Goal: Information Seeking & Learning: Learn about a topic

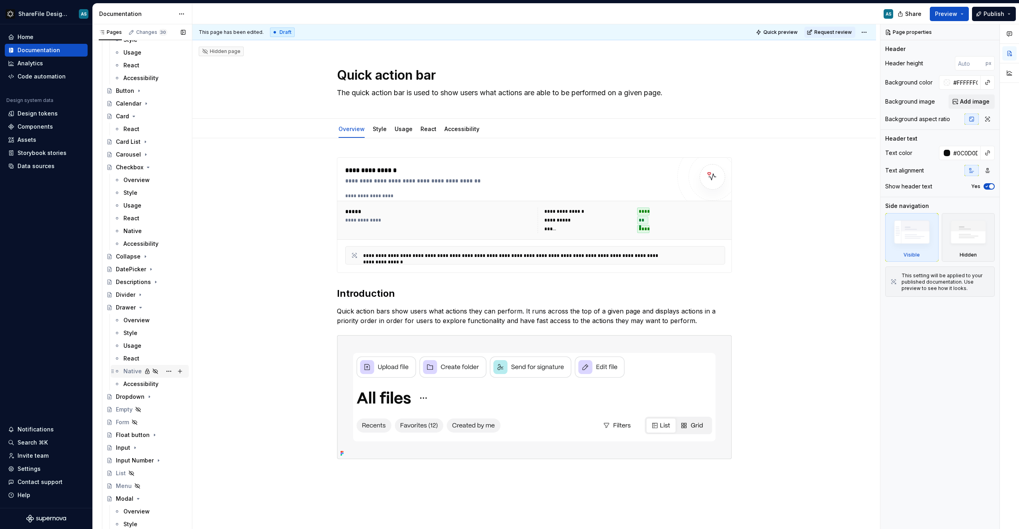
scroll to position [357, 0]
click at [141, 306] on icon "Page tree" at bounding box center [141, 306] width 2 height 1
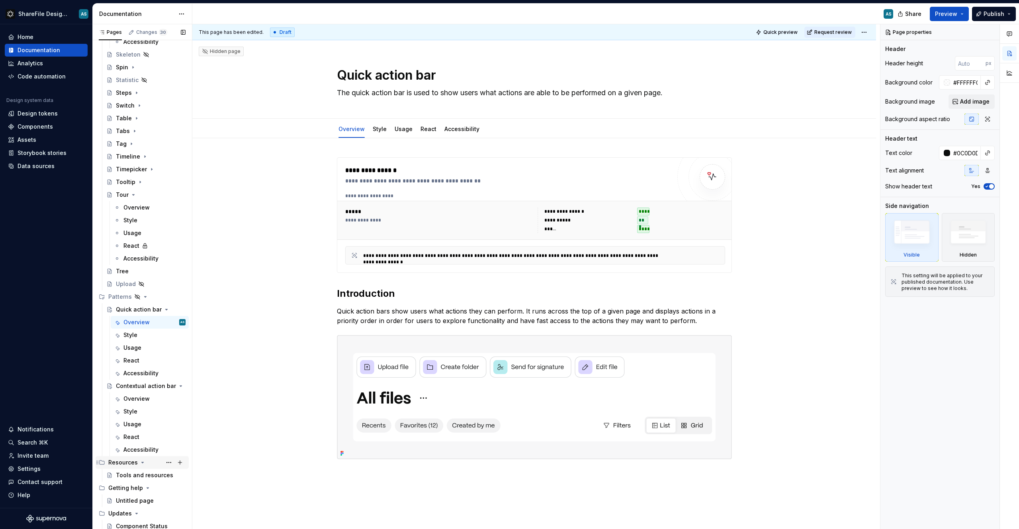
scroll to position [1182, 0]
click at [132, 400] on div "Overview" at bounding box center [136, 399] width 26 height 8
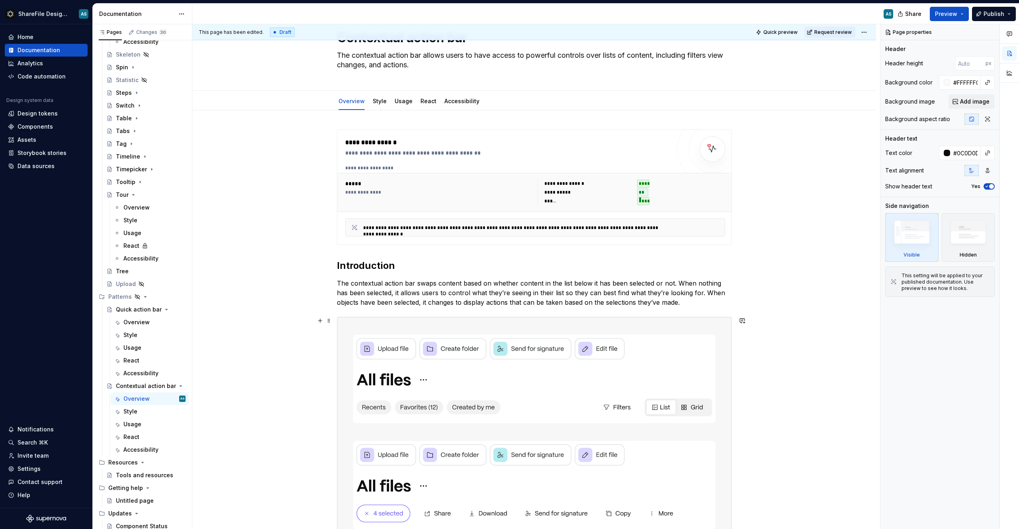
scroll to position [142, 0]
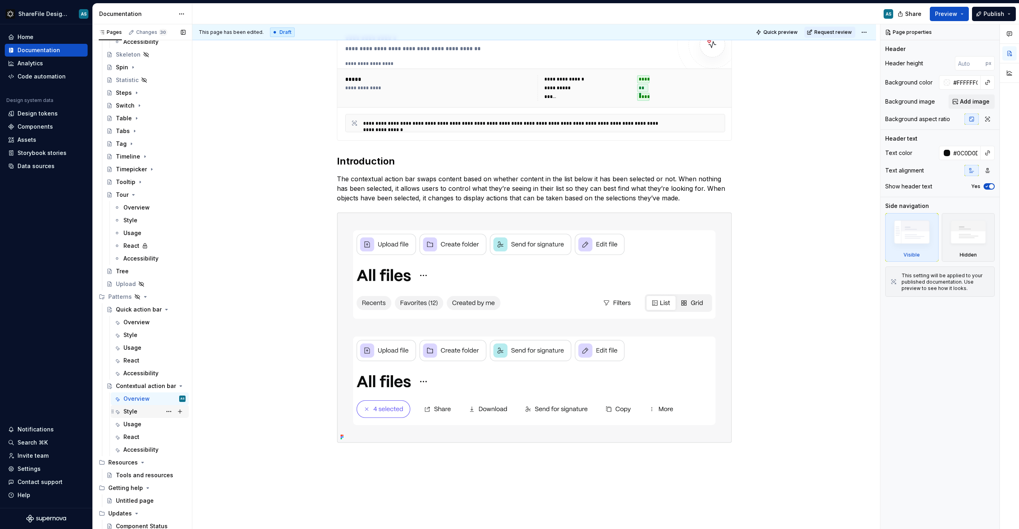
click at [141, 413] on div "Style" at bounding box center [154, 411] width 62 height 11
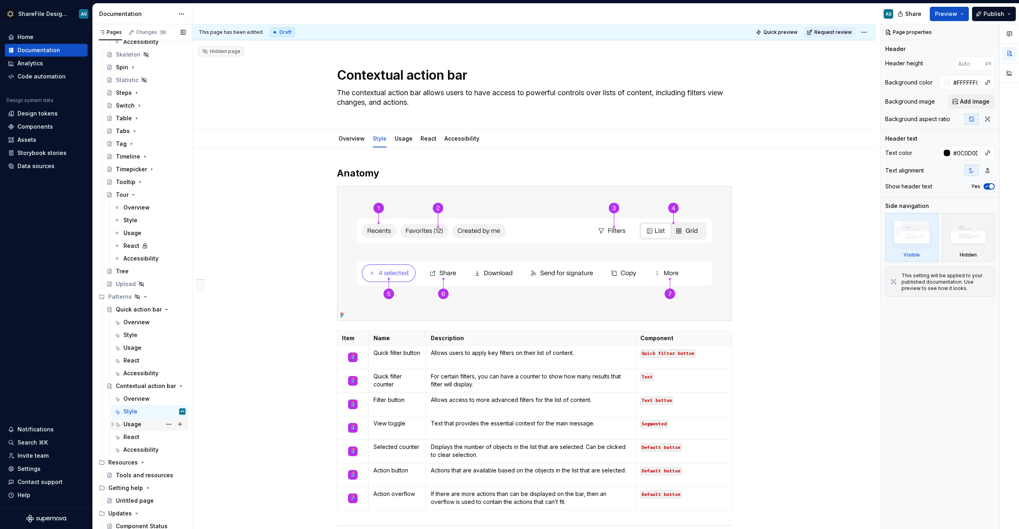
click at [141, 424] on div "Usage" at bounding box center [154, 424] width 62 height 11
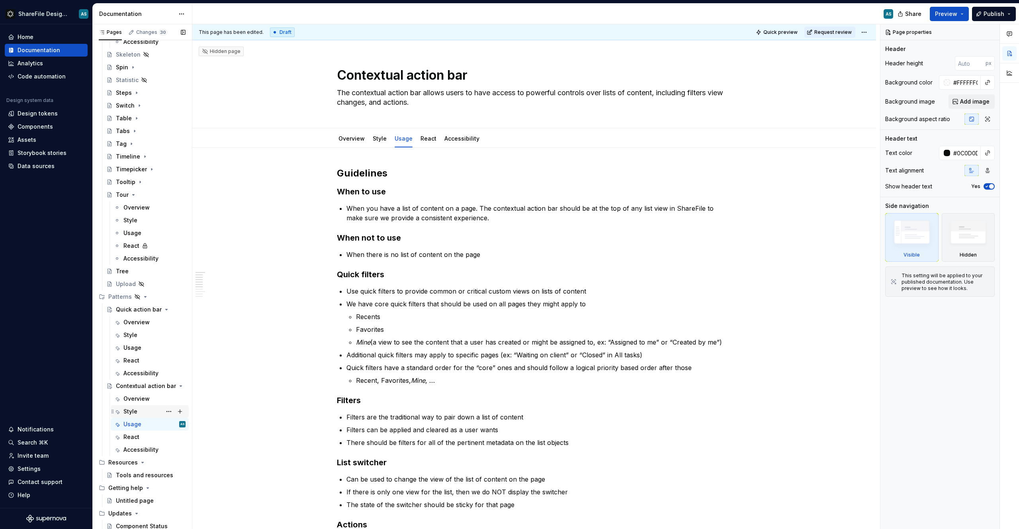
click at [124, 411] on div "Style" at bounding box center [130, 411] width 14 height 8
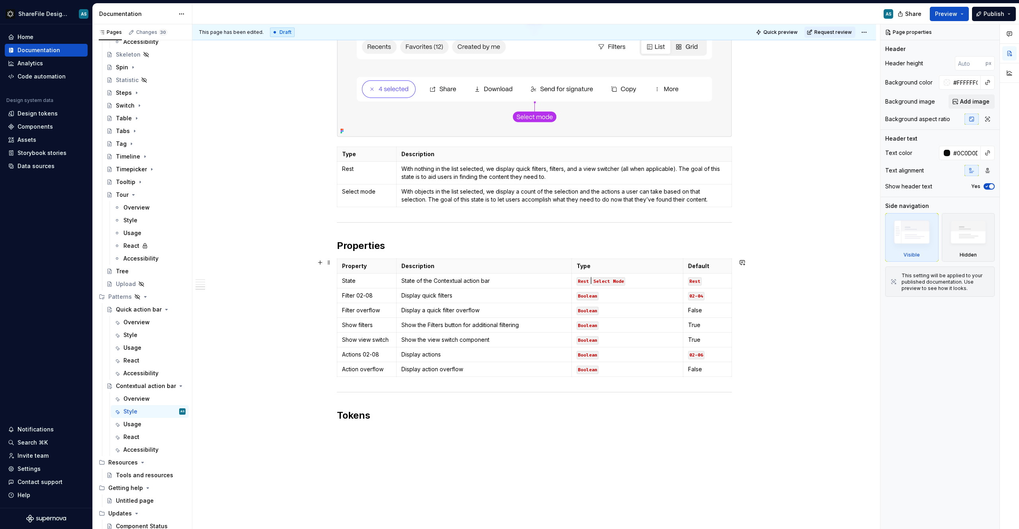
scroll to position [845, 0]
click at [131, 425] on div "Usage" at bounding box center [132, 424] width 18 height 8
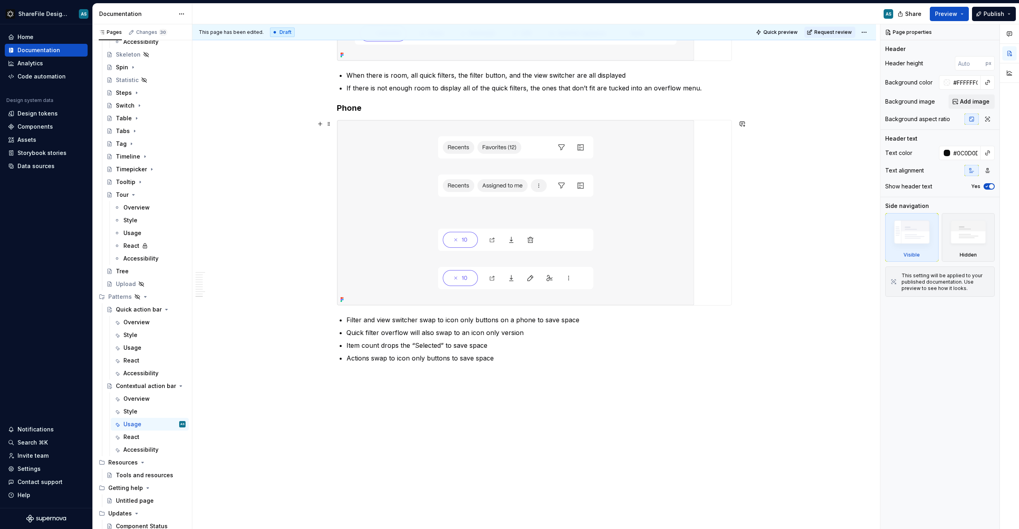
scroll to position [787, 0]
click at [138, 326] on div "Overview" at bounding box center [136, 322] width 26 height 8
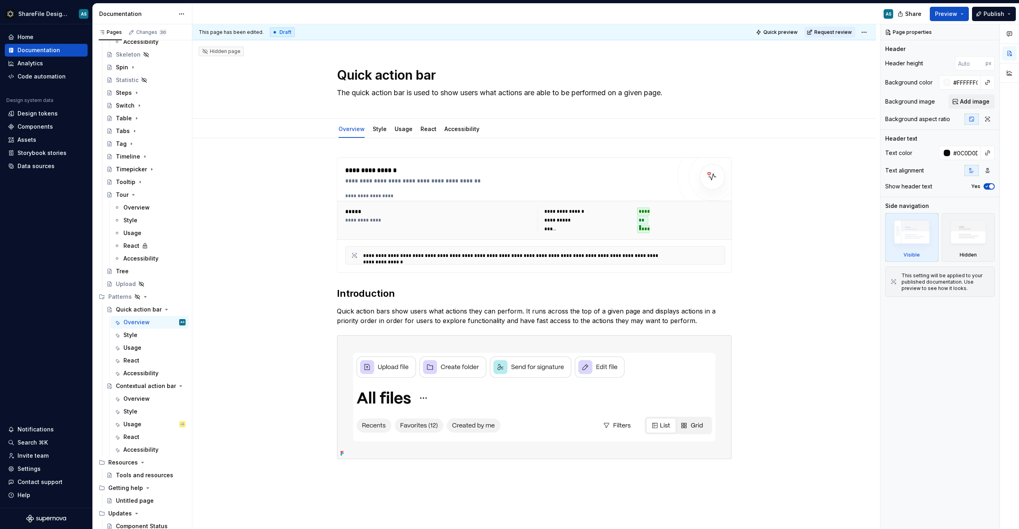
type textarea "*"
